Goal: Information Seeking & Learning: Learn about a topic

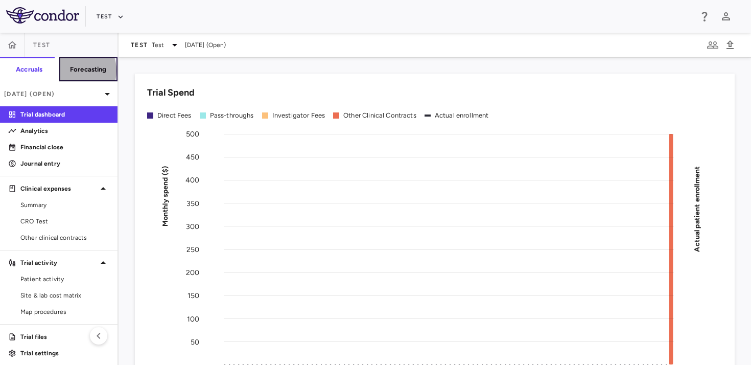
click at [70, 70] on h6 "Forecasting" at bounding box center [88, 69] width 37 height 9
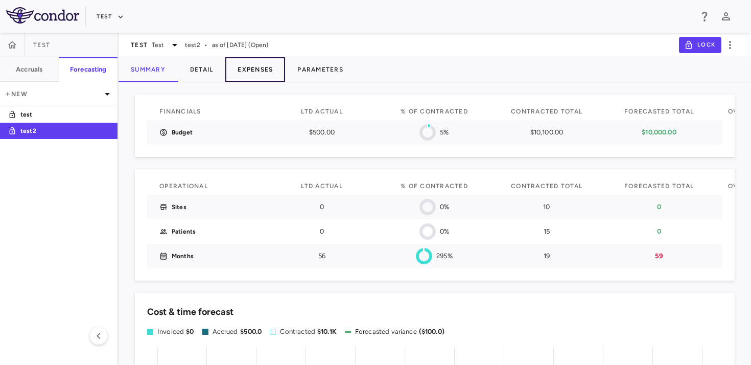
click at [258, 74] on button "Expenses" at bounding box center [255, 69] width 60 height 25
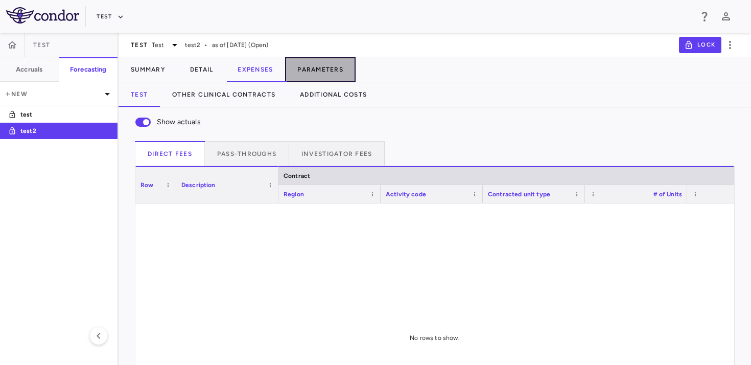
click at [329, 68] on button "Parameters" at bounding box center [320, 69] width 70 height 25
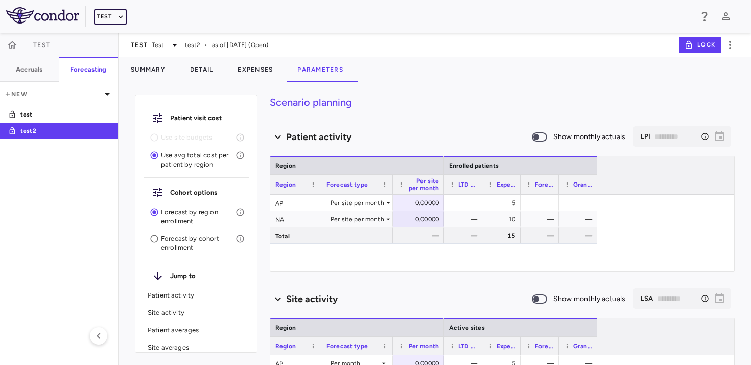
click at [119, 19] on icon "button" at bounding box center [120, 16] width 9 height 9
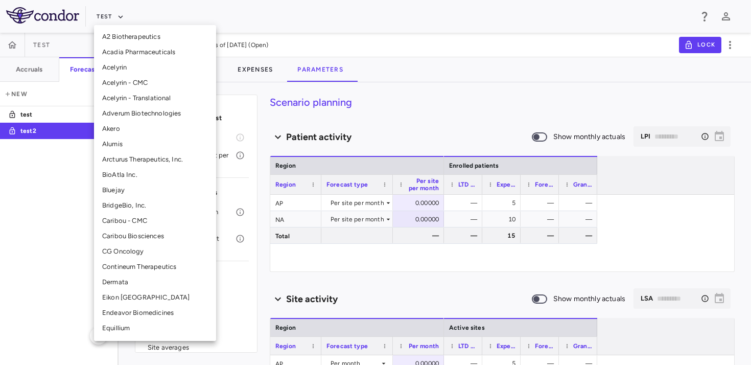
scroll to position [244, 0]
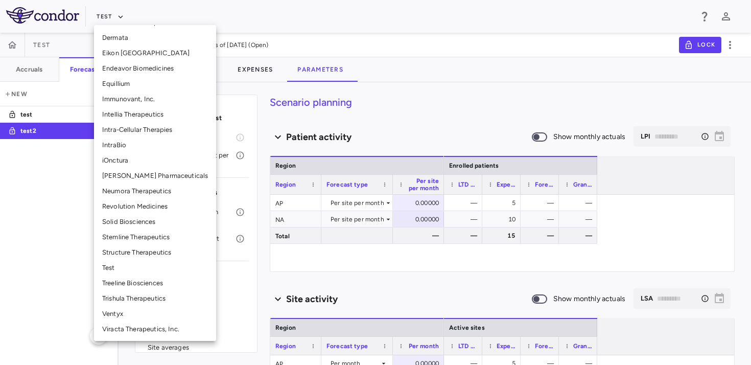
click at [138, 94] on li "Immunovant, Inc." at bounding box center [155, 98] width 122 height 15
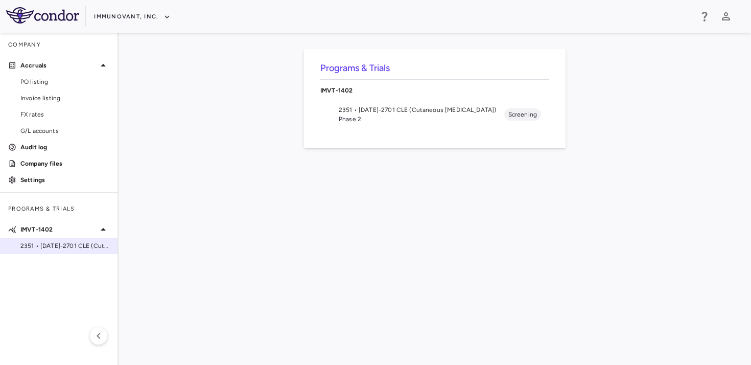
click at [46, 248] on span "2351 • [DATE]-2701 CLE (Cutaneous [MEDICAL_DATA])" at bounding box center [64, 245] width 89 height 9
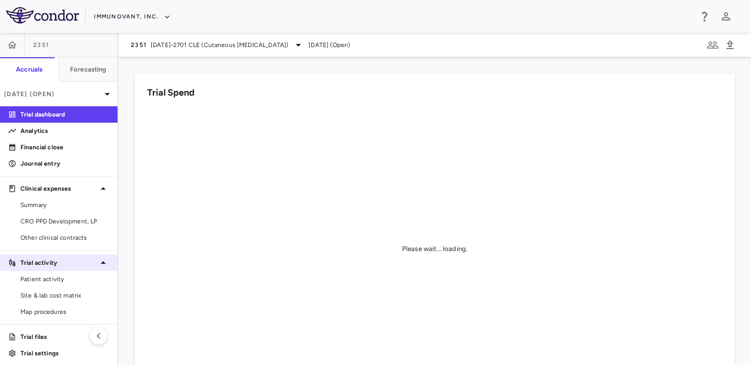
scroll to position [5, 0]
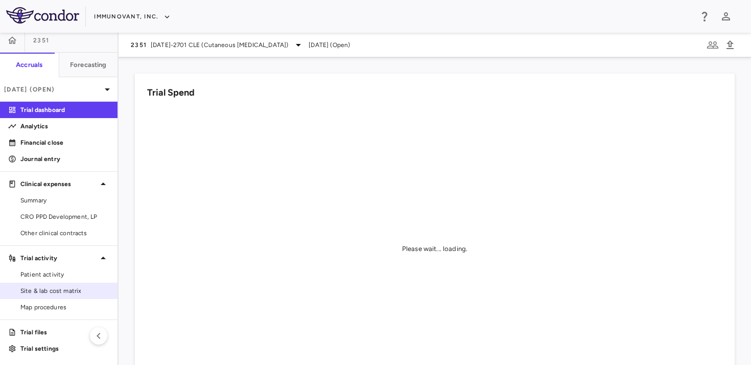
click at [59, 289] on span "Site & lab cost matrix" at bounding box center [64, 290] width 89 height 9
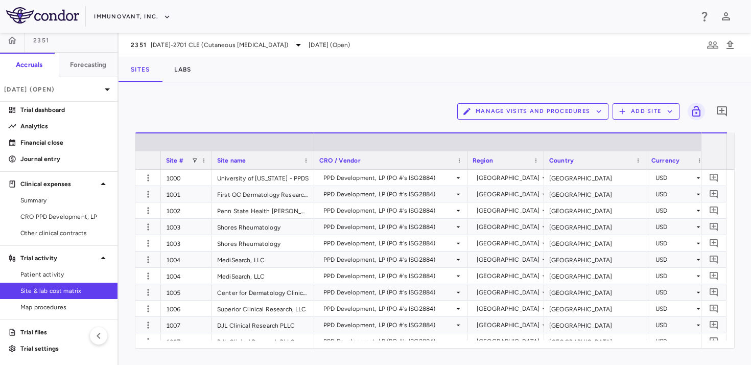
click at [551, 108] on button "Manage Visits and Procedures" at bounding box center [532, 111] width 151 height 16
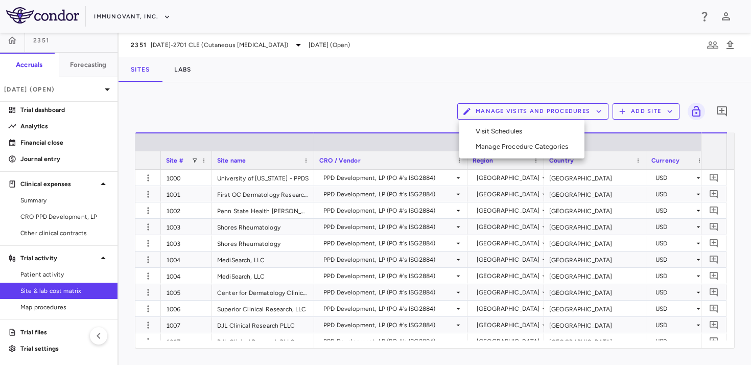
click at [510, 142] on li "Manage Procedure Categories" at bounding box center [521, 146] width 109 height 15
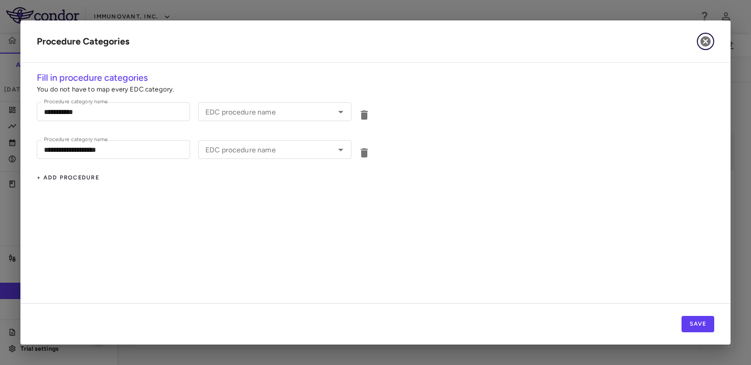
click at [701, 37] on icon "button" at bounding box center [705, 41] width 12 height 12
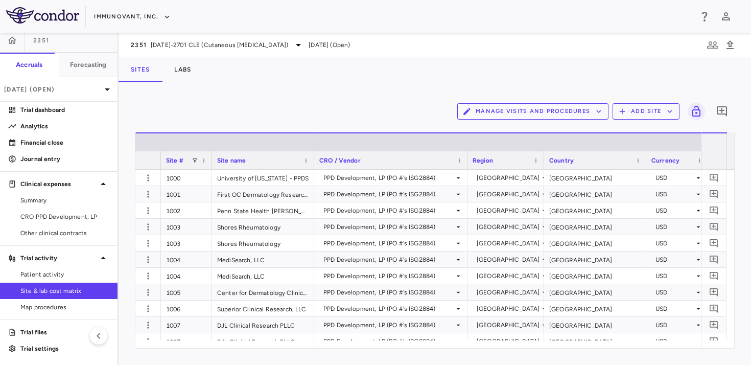
click at [565, 108] on button "Manage Visits and Procedures" at bounding box center [532, 111] width 151 height 16
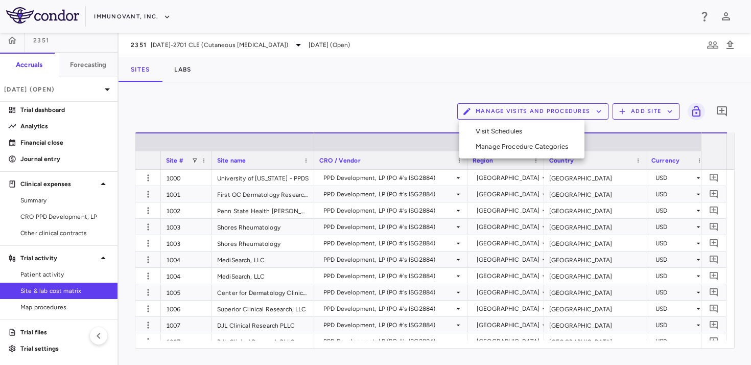
click at [345, 99] on div at bounding box center [375, 182] width 751 height 365
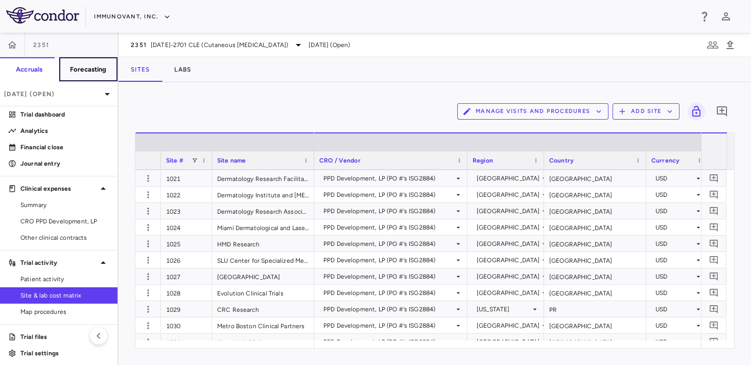
click at [69, 58] on button "Forecasting" at bounding box center [88, 69] width 59 height 25
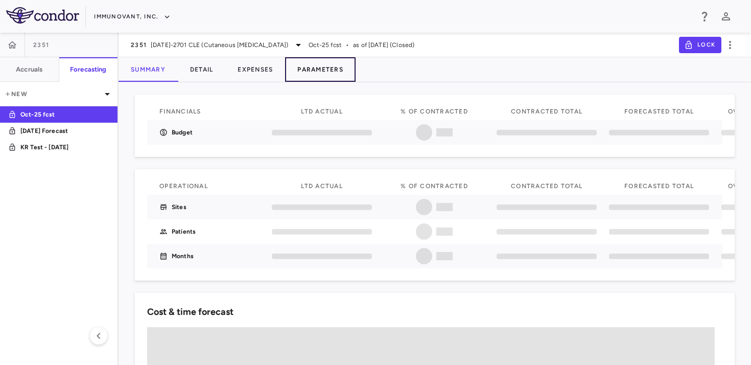
click at [308, 71] on button "Parameters" at bounding box center [320, 69] width 70 height 25
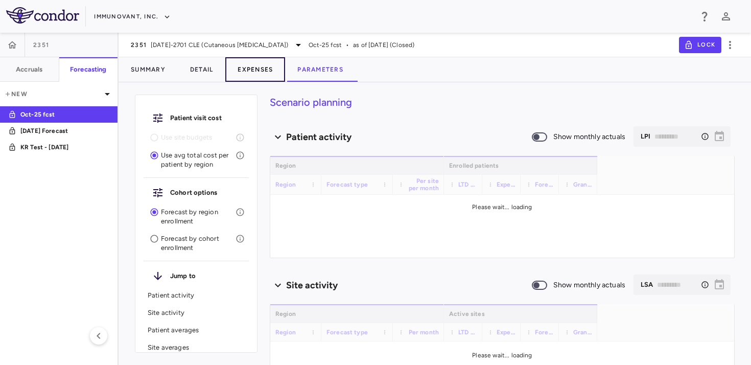
click at [252, 68] on button "Expenses" at bounding box center [255, 69] width 60 height 25
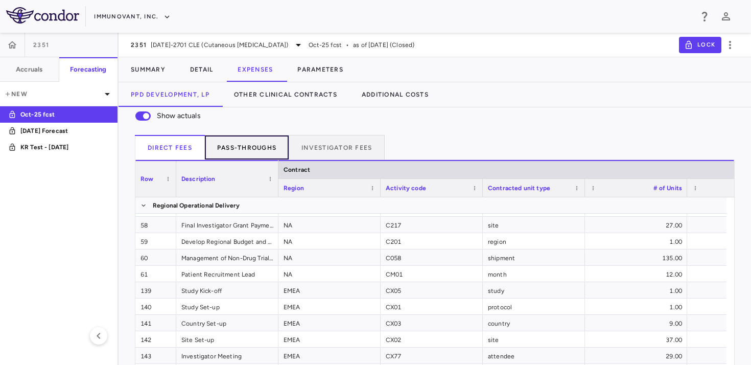
click at [238, 151] on button "Pass-throughs" at bounding box center [247, 147] width 84 height 25
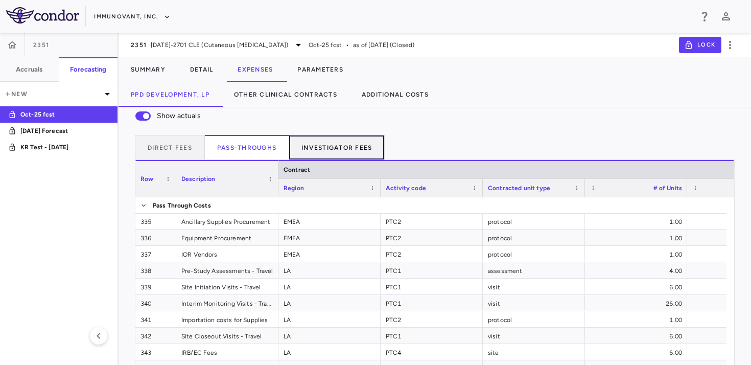
click at [333, 147] on button "Investigator Fees" at bounding box center [337, 147] width 96 height 25
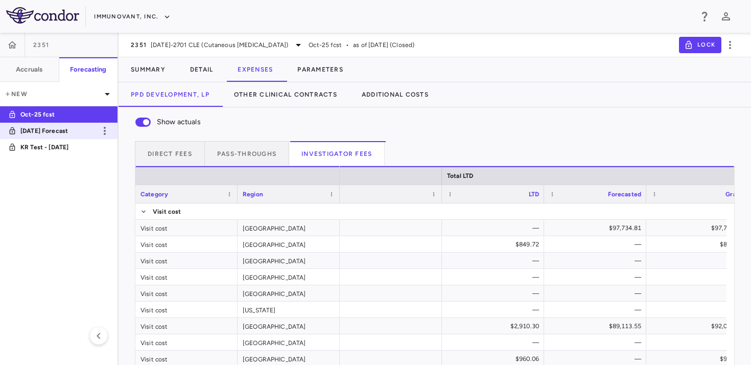
click at [66, 131] on p "[DATE] Forecast" at bounding box center [58, 130] width 76 height 9
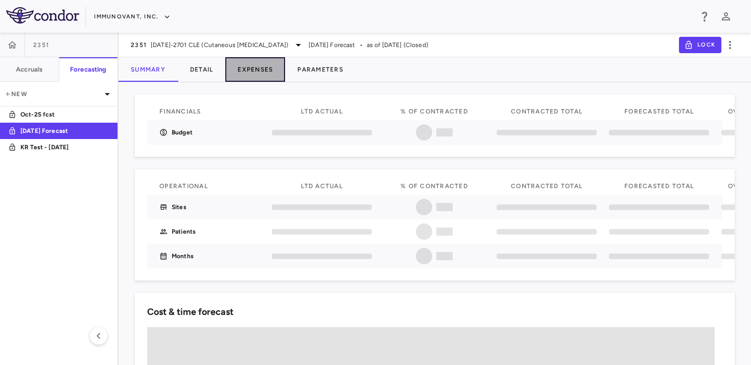
click at [251, 70] on button "Expenses" at bounding box center [255, 69] width 60 height 25
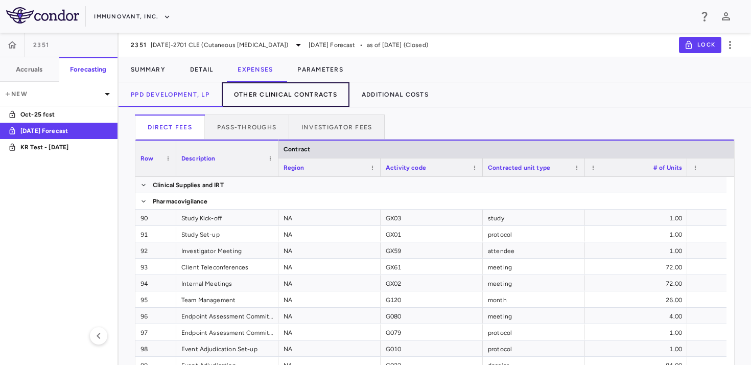
click at [281, 98] on button "Other Clinical Contracts" at bounding box center [286, 94] width 128 height 25
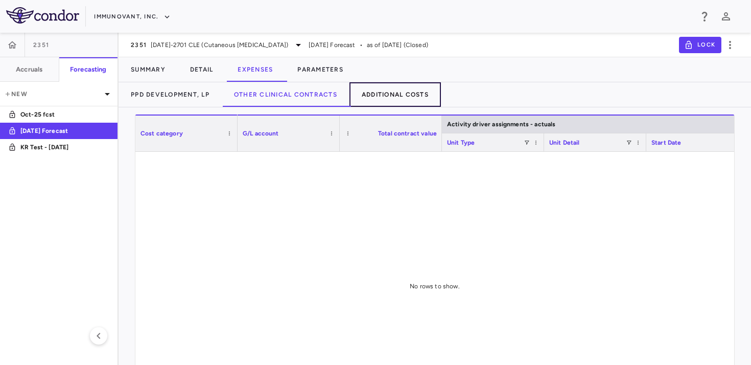
click at [389, 94] on button "Additional Costs" at bounding box center [394, 94] width 91 height 25
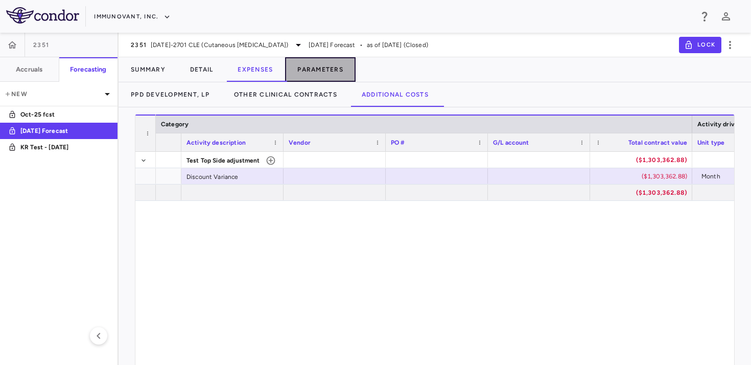
click at [328, 73] on button "Parameters" at bounding box center [320, 69] width 70 height 25
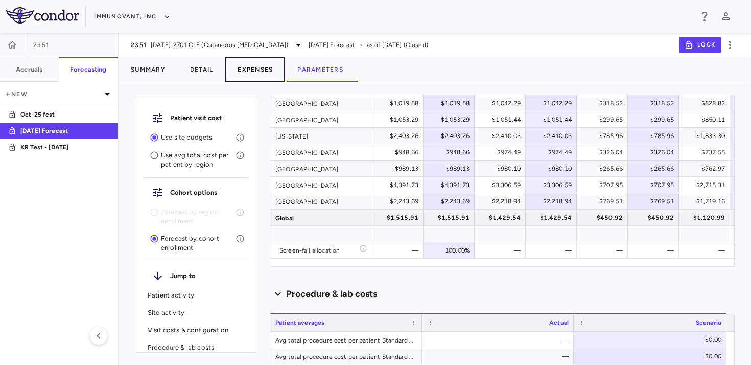
click at [244, 60] on button "Expenses" at bounding box center [255, 69] width 60 height 25
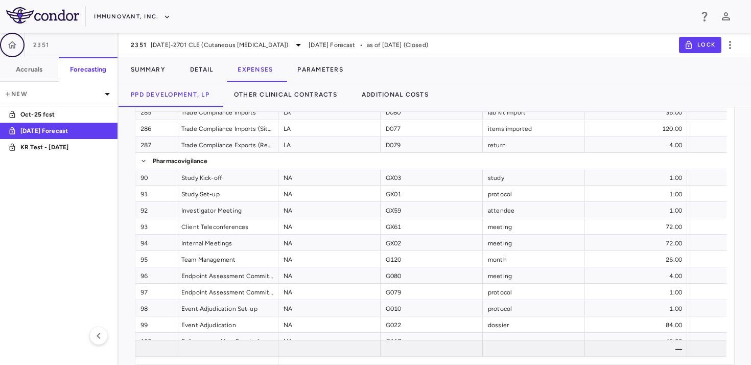
click at [13, 43] on icon "button" at bounding box center [12, 44] width 9 height 7
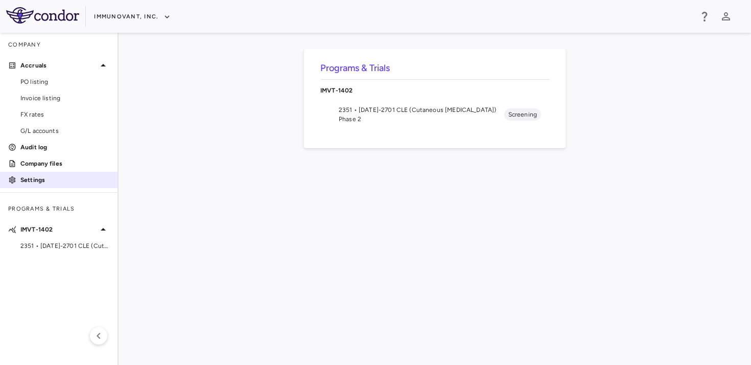
click at [32, 184] on link "Settings" at bounding box center [58, 179] width 117 height 15
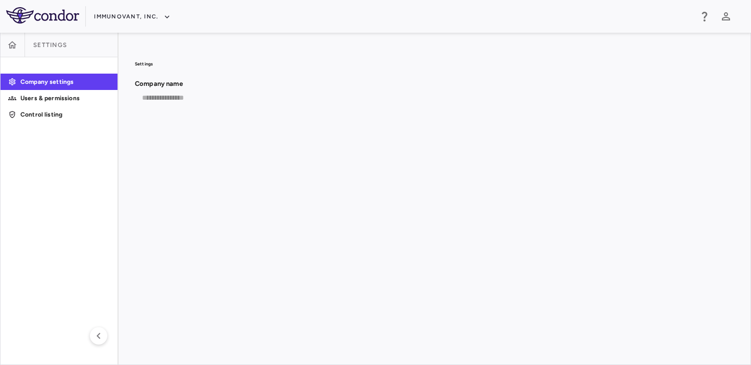
click at [21, 83] on p "Company settings" at bounding box center [64, 81] width 89 height 9
click at [7, 42] on icon "button" at bounding box center [12, 45] width 10 height 10
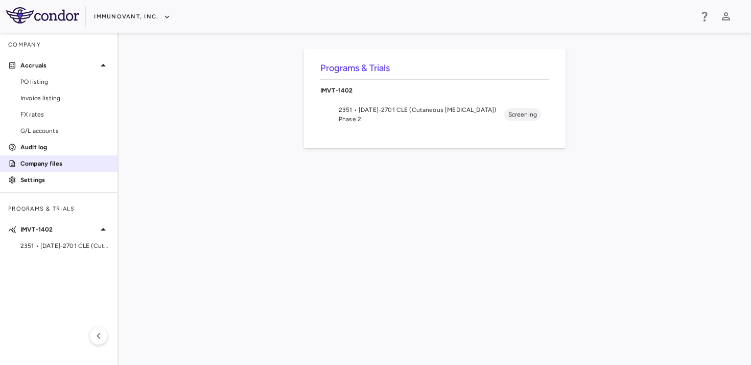
click at [59, 167] on p "Company files" at bounding box center [64, 163] width 89 height 9
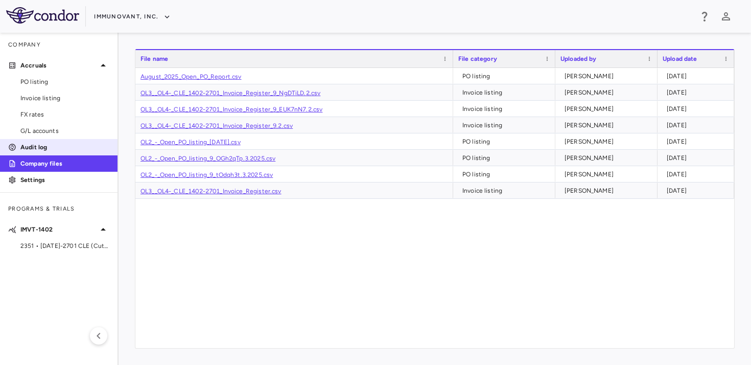
click at [43, 148] on p "Audit log" at bounding box center [64, 146] width 89 height 9
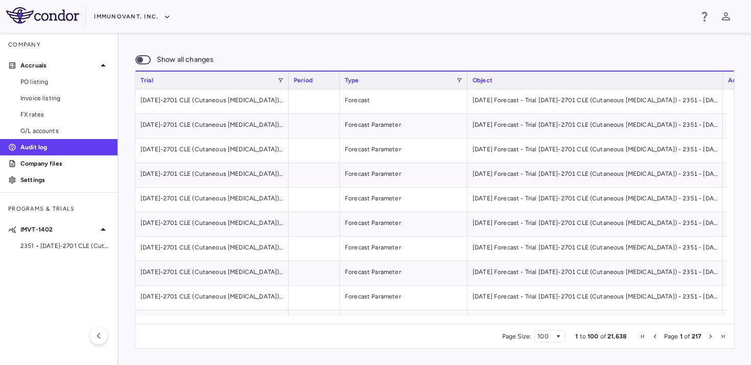
click at [157, 54] on span at bounding box center [143, 59] width 28 height 21
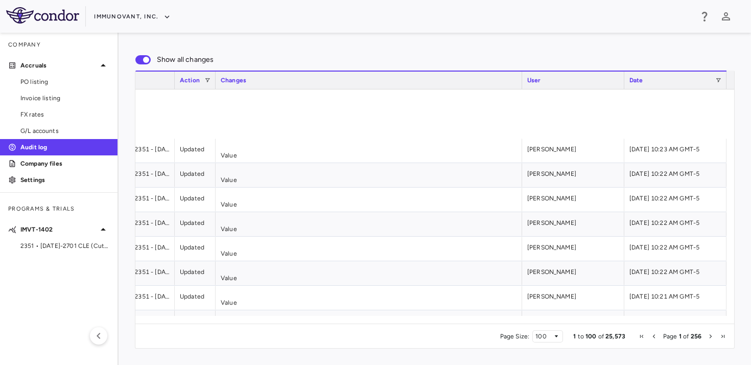
scroll to position [322, 0]
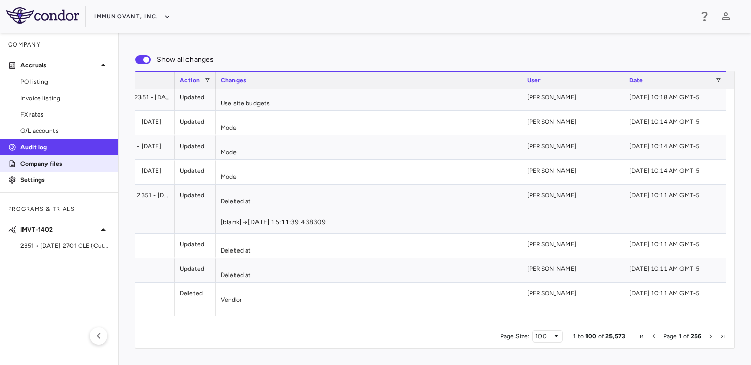
click at [57, 166] on p "Company files" at bounding box center [64, 163] width 89 height 9
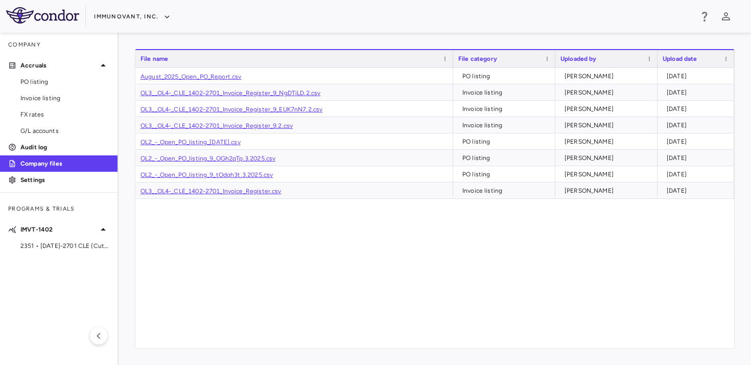
drag, startPoint x: 254, startPoint y: 252, endPoint x: 260, endPoint y: 247, distance: 7.6
click at [255, 252] on div "August_2025_Open_PO_Report.csv PO listing [PERSON_NAME] [DATE] OL3__OL4-_CLE_14…" at bounding box center [434, 208] width 599 height 280
click at [54, 85] on span "PO listing" at bounding box center [64, 81] width 89 height 9
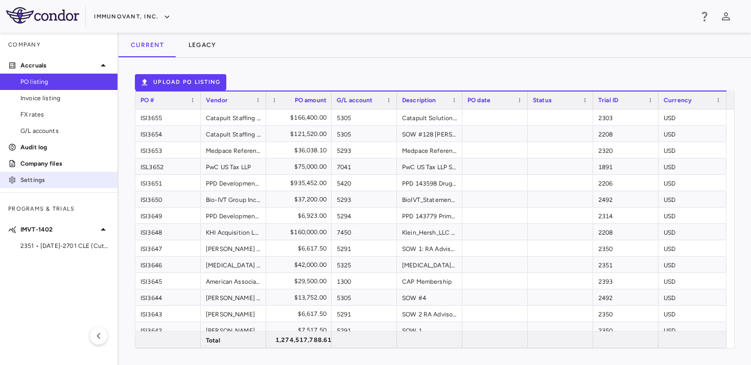
click at [39, 180] on p "Settings" at bounding box center [64, 179] width 89 height 9
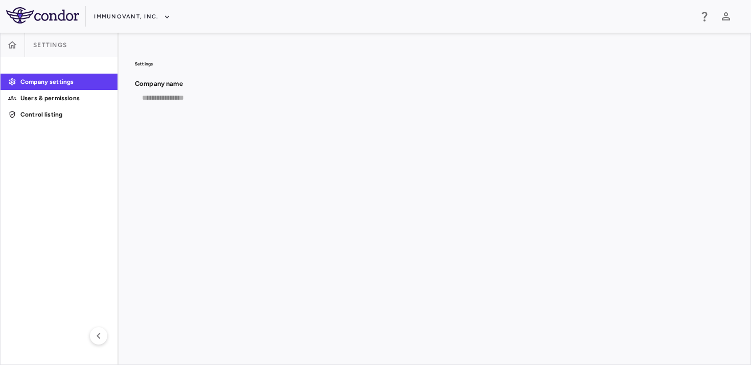
click at [51, 88] on link "Company settings" at bounding box center [58, 81] width 117 height 15
click at [43, 112] on p "Control listing" at bounding box center [64, 114] width 89 height 9
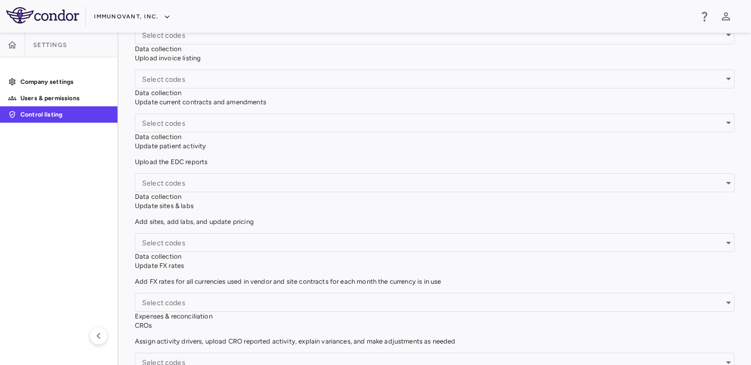
scroll to position [191, 0]
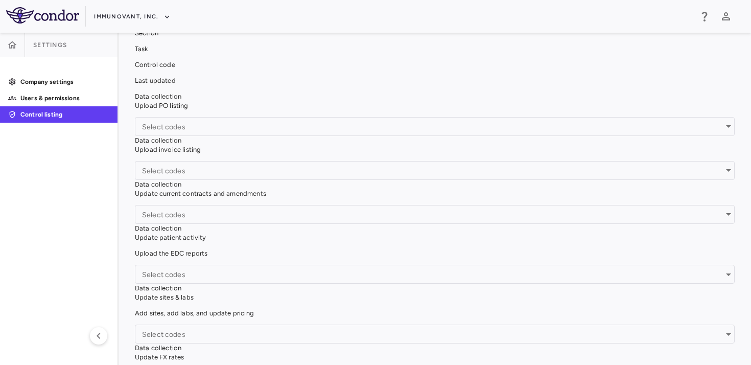
click at [37, 48] on span "Settings" at bounding box center [50, 45] width 34 height 8
click at [9, 45] on icon "button" at bounding box center [12, 44] width 9 height 7
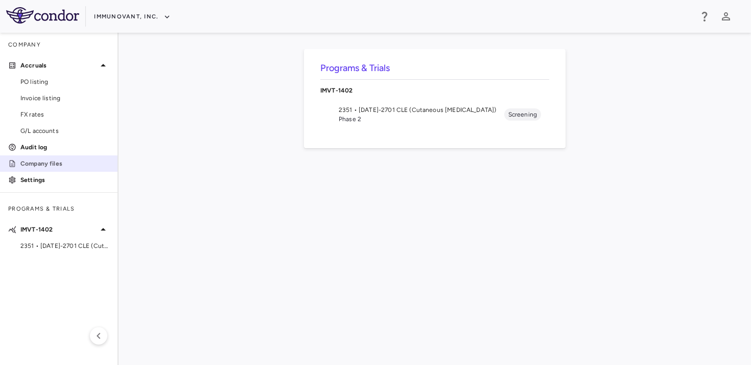
click at [61, 168] on p "Company files" at bounding box center [64, 163] width 89 height 9
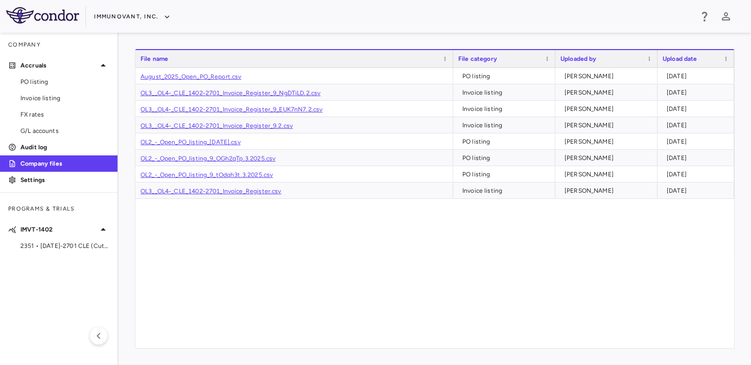
click at [170, 230] on div "August_2025_Open_PO_Report.csv PO listing [PERSON_NAME] [DATE] OL3__OL4-_CLE_14…" at bounding box center [434, 208] width 599 height 280
click at [38, 183] on p "Settings" at bounding box center [64, 179] width 89 height 9
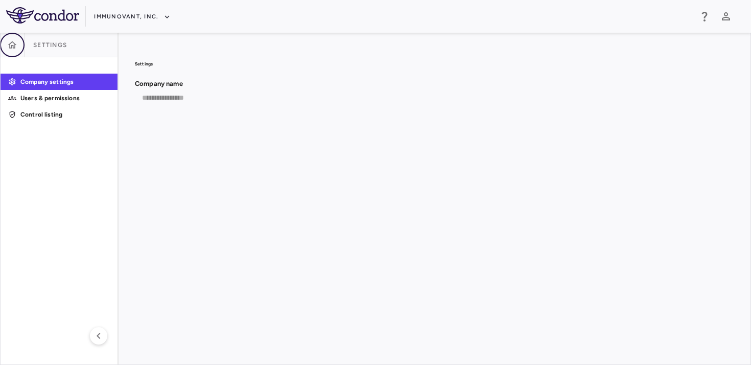
click at [12, 40] on icon "button" at bounding box center [12, 45] width 10 height 10
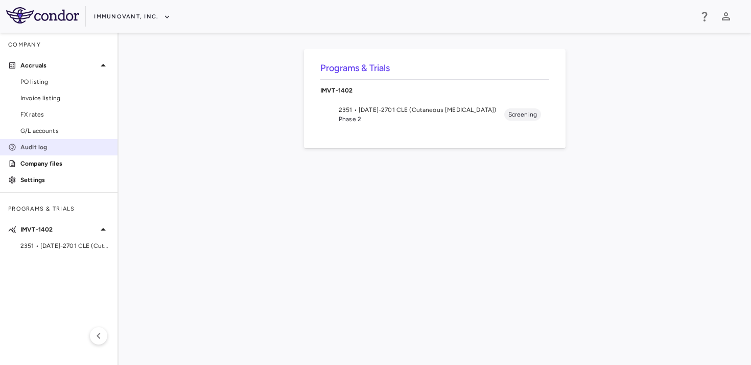
click at [44, 144] on p "Audit log" at bounding box center [64, 146] width 89 height 9
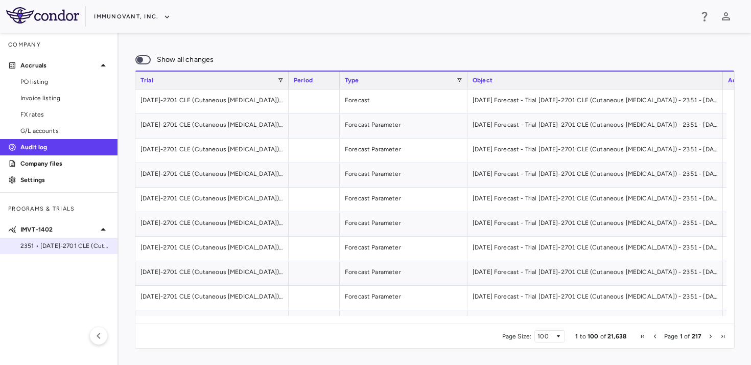
click at [71, 247] on span "2351 • [DATE]-2701 CLE (Cutaneous [MEDICAL_DATA])" at bounding box center [64, 245] width 89 height 9
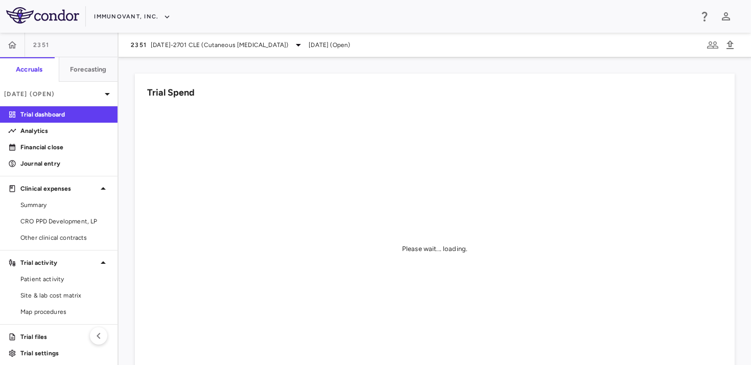
scroll to position [5, 0]
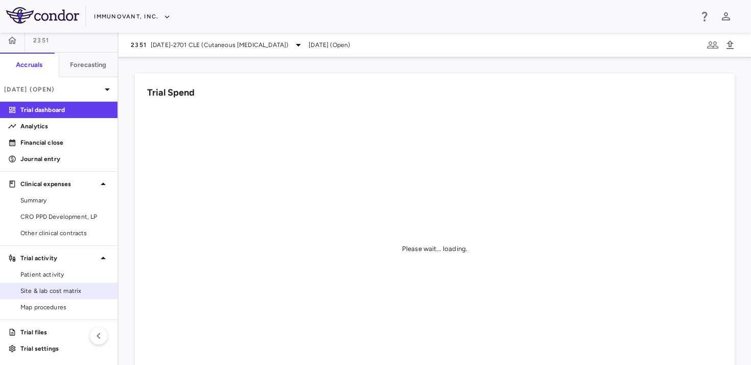
click at [82, 292] on span "Site & lab cost matrix" at bounding box center [64, 290] width 89 height 9
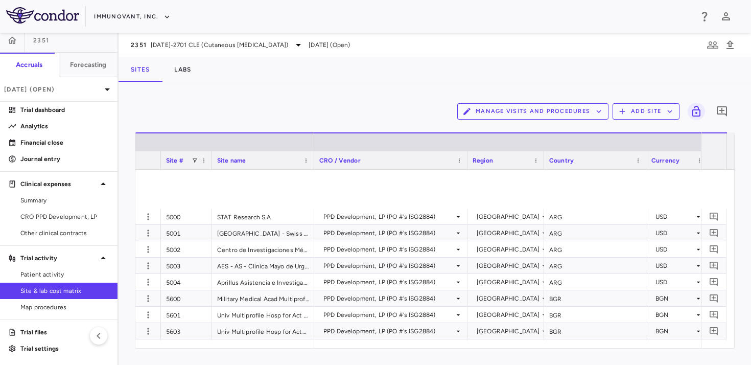
scroll to position [1366, 0]
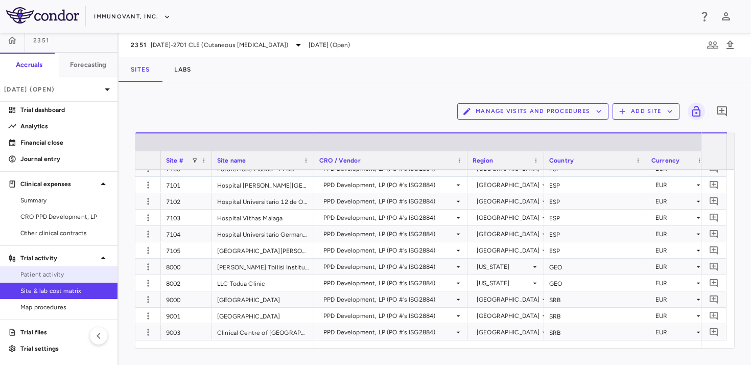
click at [61, 276] on span "Patient activity" at bounding box center [64, 274] width 89 height 9
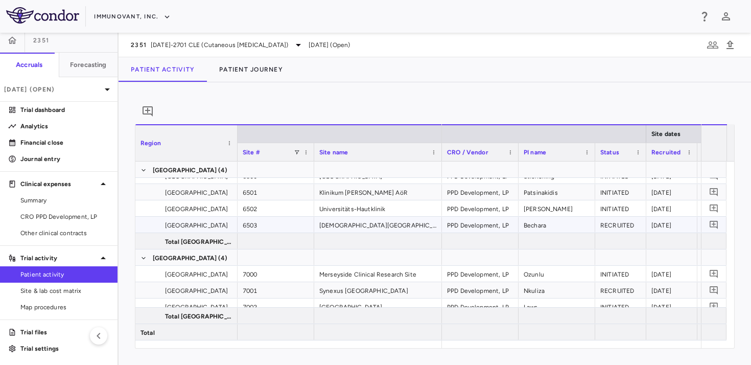
scroll to position [1709, 0]
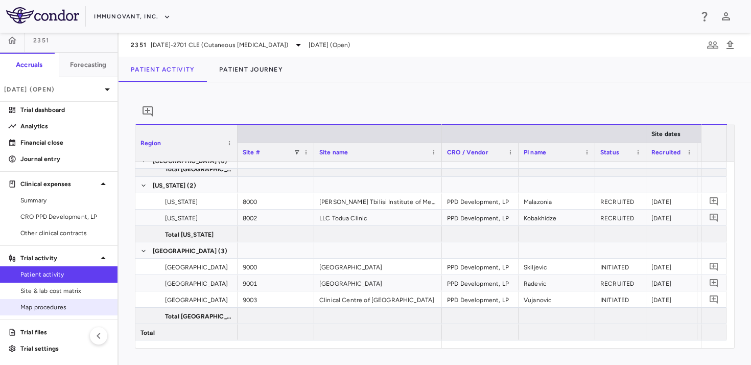
click at [56, 311] on span "Map procedures" at bounding box center [64, 306] width 89 height 9
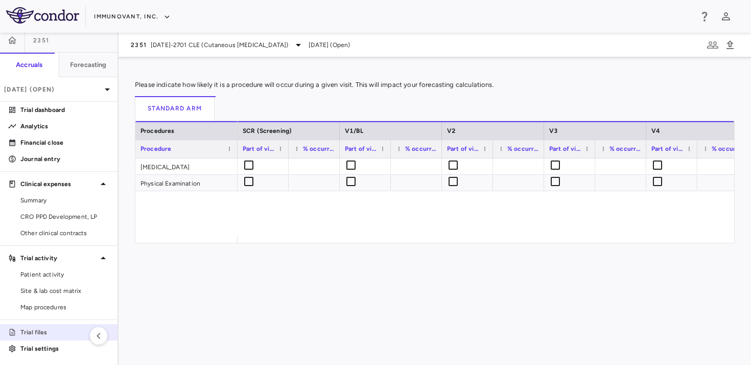
click at [44, 333] on p "Trial files" at bounding box center [64, 331] width 89 height 9
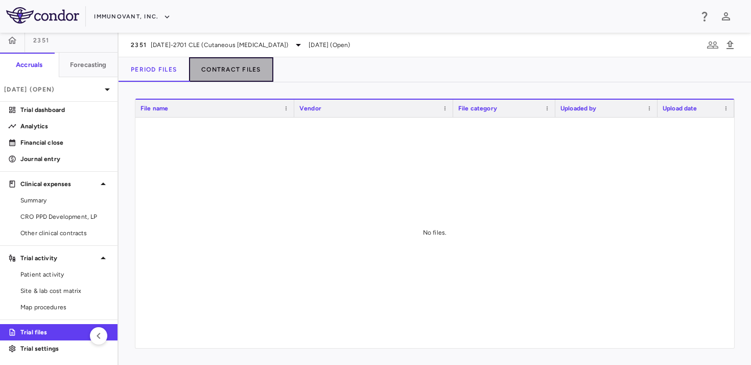
click at [233, 68] on button "Contract Files" at bounding box center [231, 69] width 84 height 25
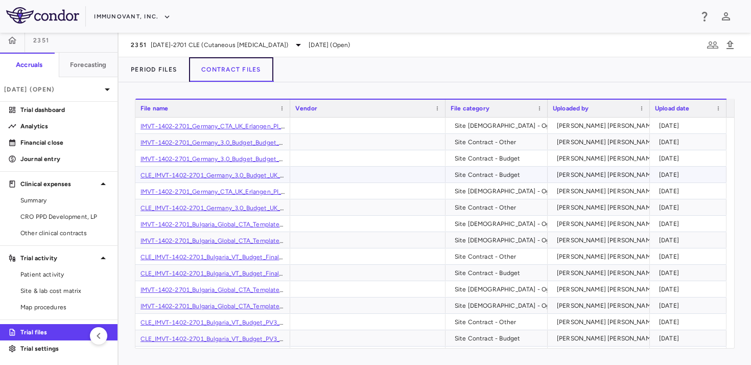
scroll to position [198, 0]
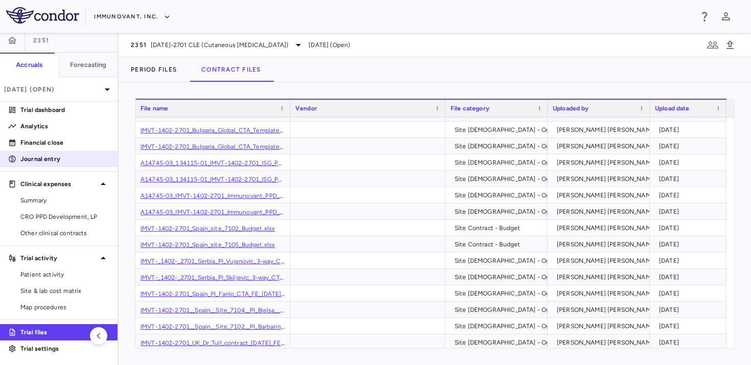
click at [66, 155] on p "Journal entry" at bounding box center [64, 158] width 89 height 9
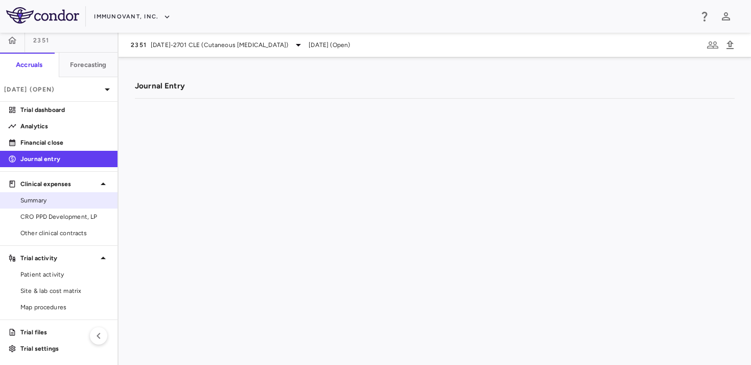
click at [51, 205] on link "Summary" at bounding box center [58, 200] width 117 height 15
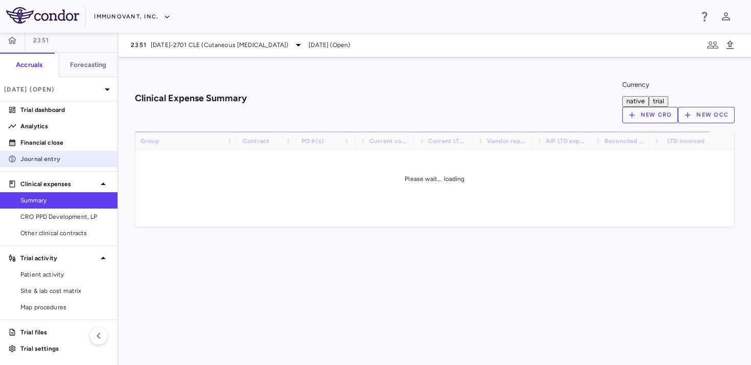
click at [48, 161] on p "Journal entry" at bounding box center [64, 158] width 89 height 9
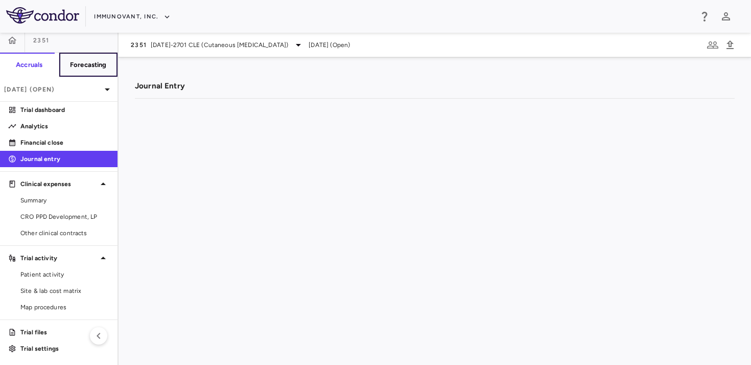
click at [70, 64] on h6 "Forecasting" at bounding box center [88, 64] width 37 height 9
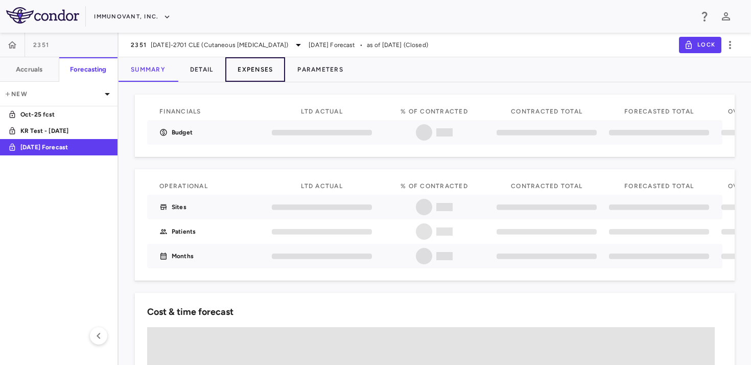
click at [255, 62] on button "Expenses" at bounding box center [255, 69] width 60 height 25
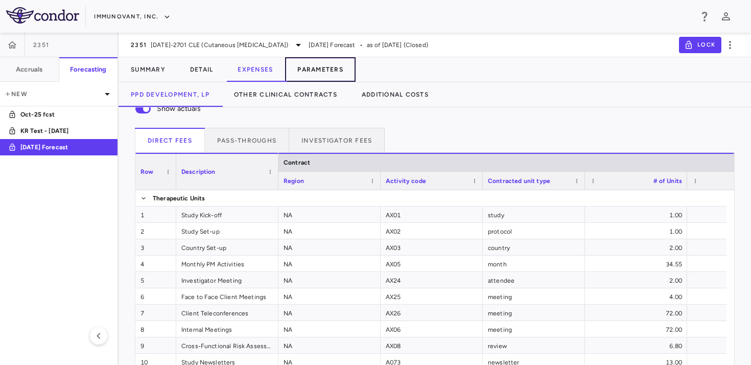
click at [333, 62] on button "Parameters" at bounding box center [320, 69] width 70 height 25
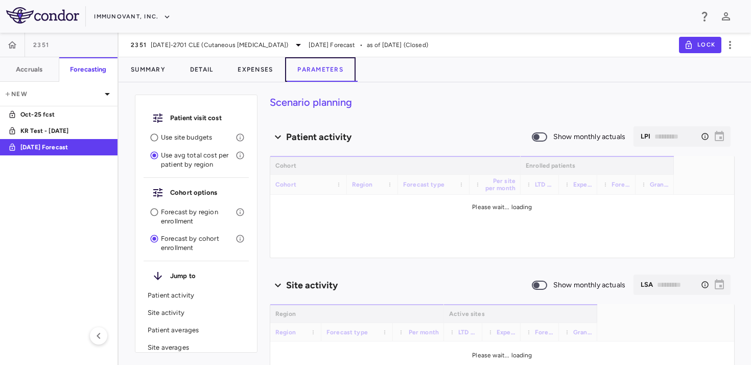
type input "********"
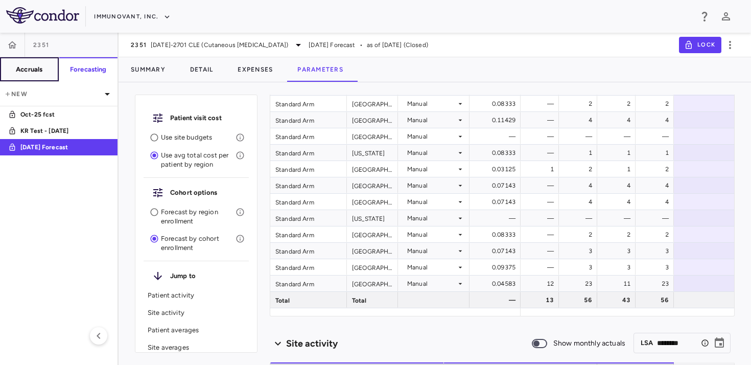
click at [20, 74] on h6 "Accruals" at bounding box center [29, 69] width 27 height 9
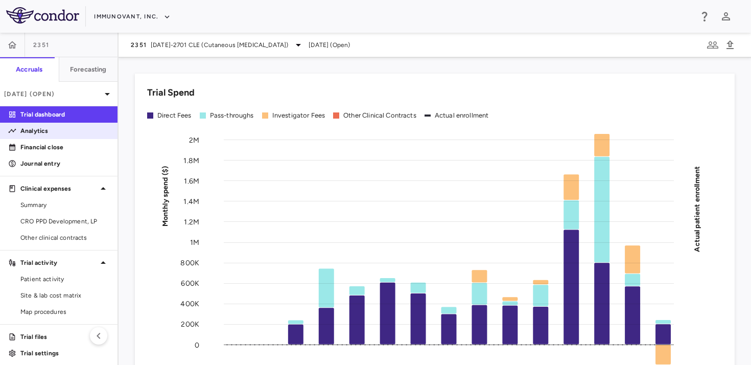
click at [49, 131] on p "Analytics" at bounding box center [64, 130] width 89 height 9
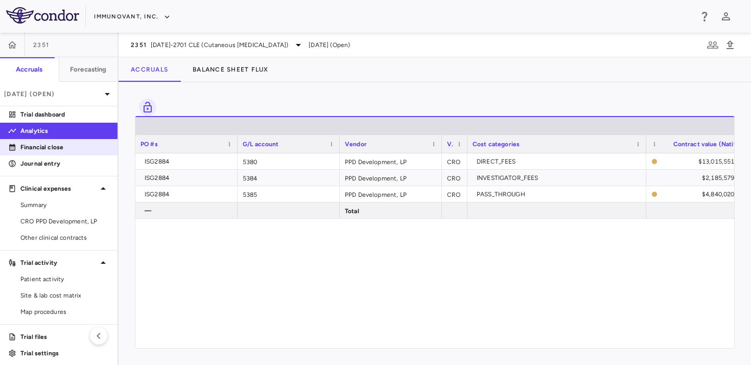
click at [68, 149] on p "Financial close" at bounding box center [64, 146] width 89 height 9
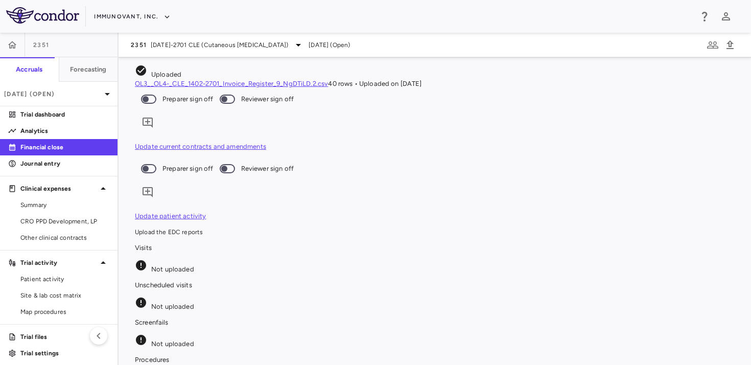
click at [201, 212] on link "Update patient activity" at bounding box center [170, 216] width 71 height 8
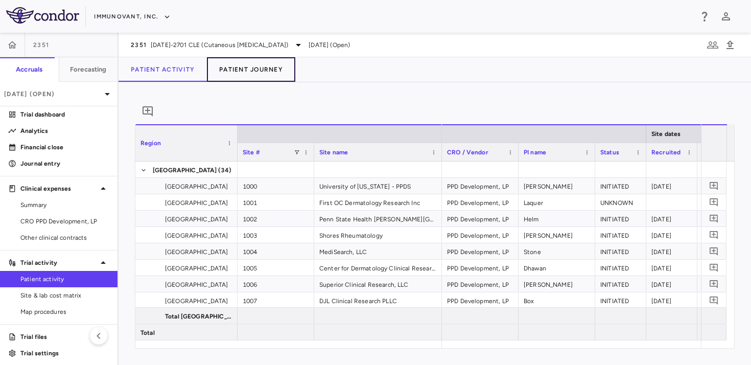
click at [247, 61] on button "Patient Journey" at bounding box center [251, 69] width 88 height 25
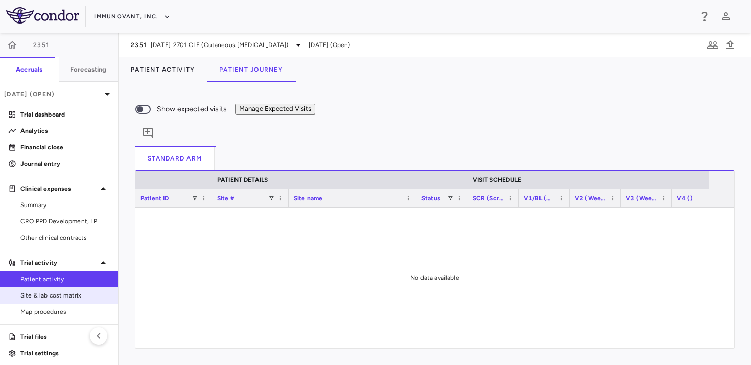
click at [73, 297] on span "Site & lab cost matrix" at bounding box center [64, 295] width 89 height 9
